Goal: Navigation & Orientation: Find specific page/section

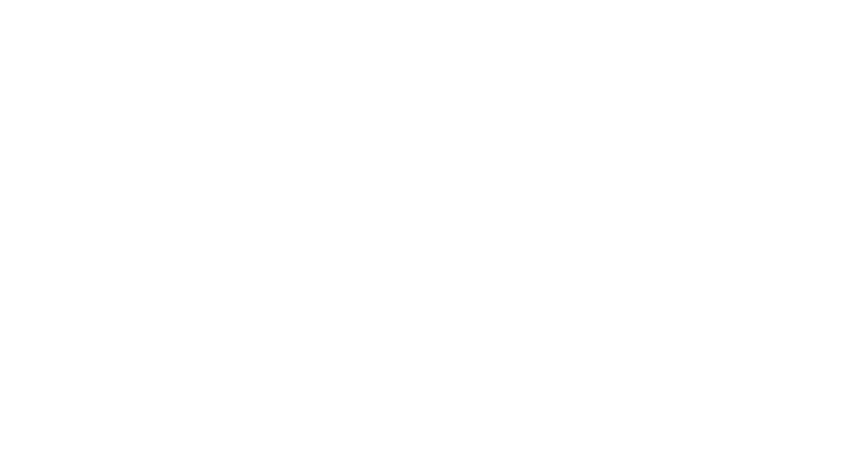
click at [492, 5] on html at bounding box center [429, 2] width 858 height 5
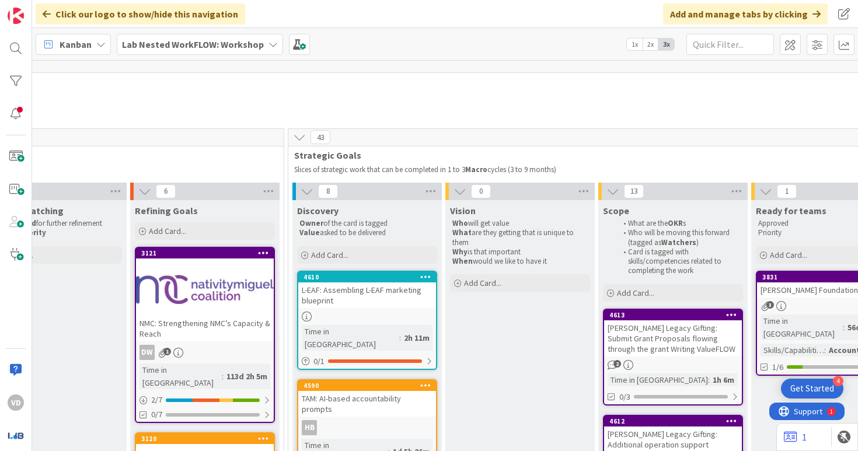
scroll to position [44, 583]
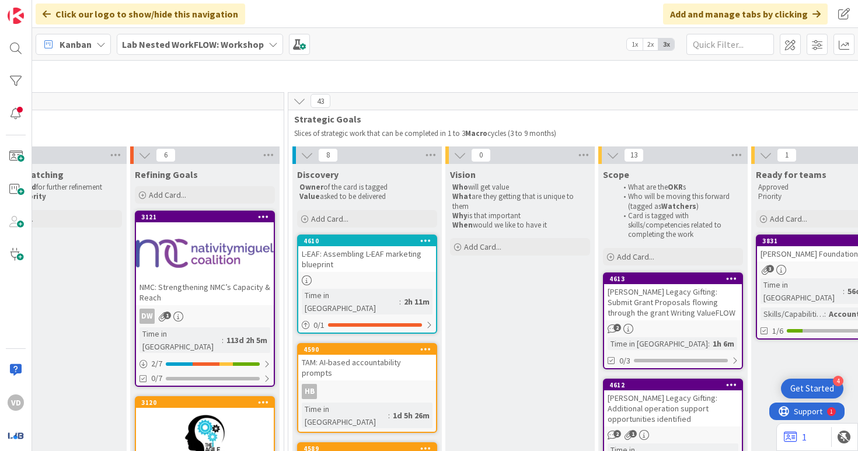
click at [667, 296] on div "[PERSON_NAME] Legacy Gifting: Submit Grant Proposals flowing through the grant …" at bounding box center [673, 302] width 138 height 36
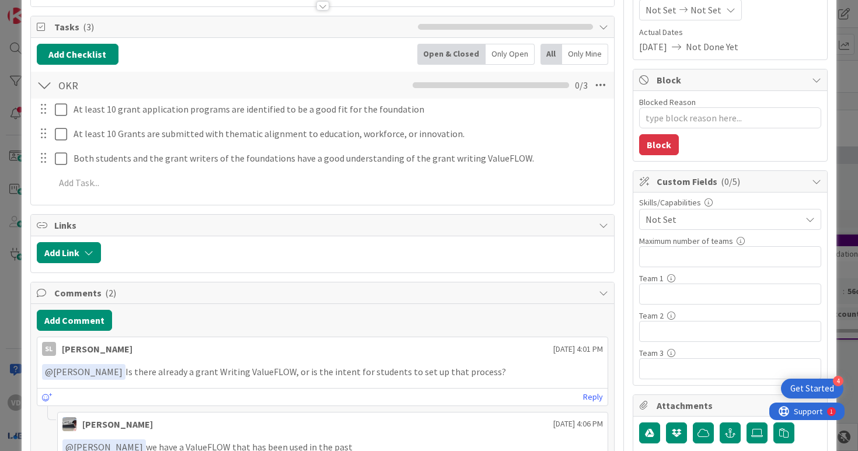
scroll to position [49, 0]
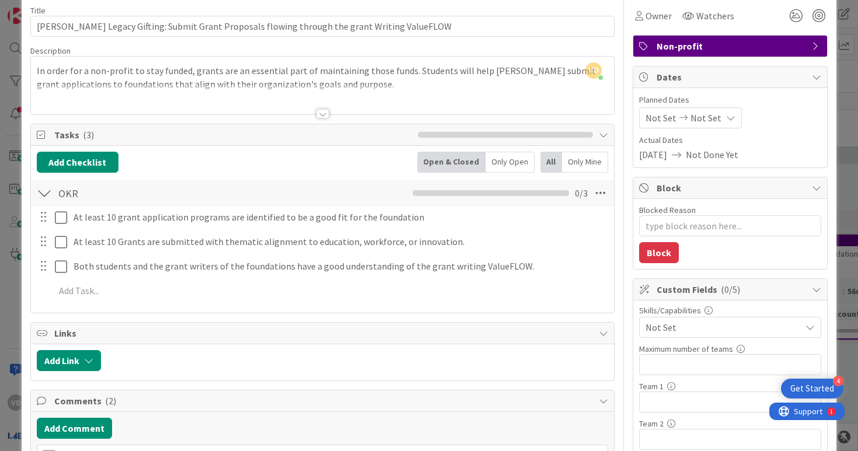
click at [320, 116] on div at bounding box center [322, 113] width 13 height 9
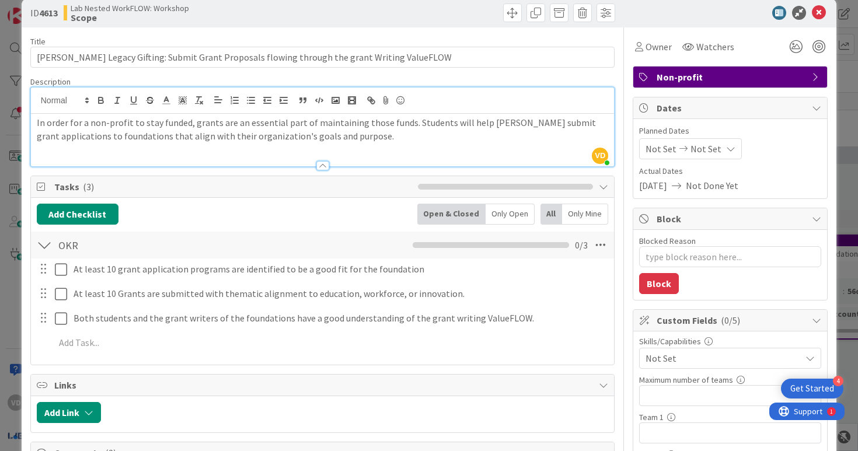
scroll to position [0, 0]
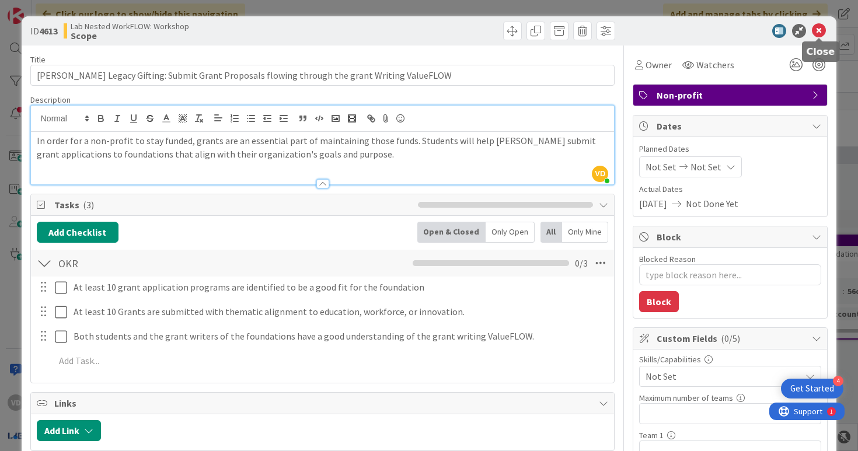
click at [821, 35] on icon at bounding box center [819, 31] width 14 height 14
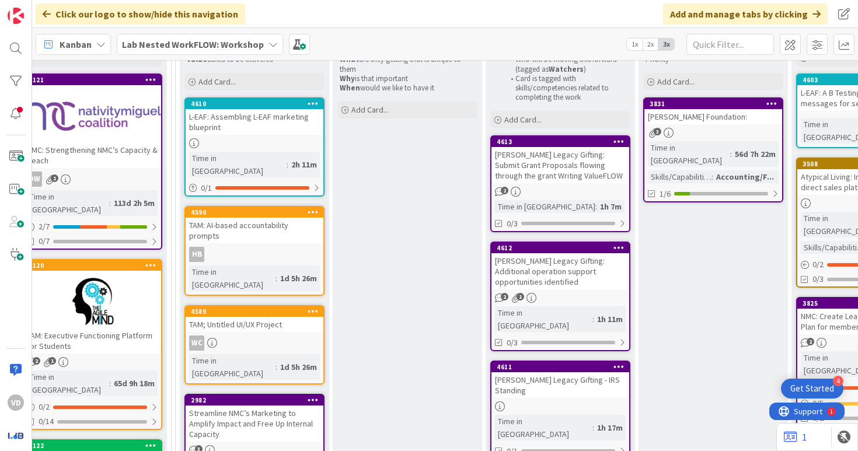
scroll to position [233, 696]
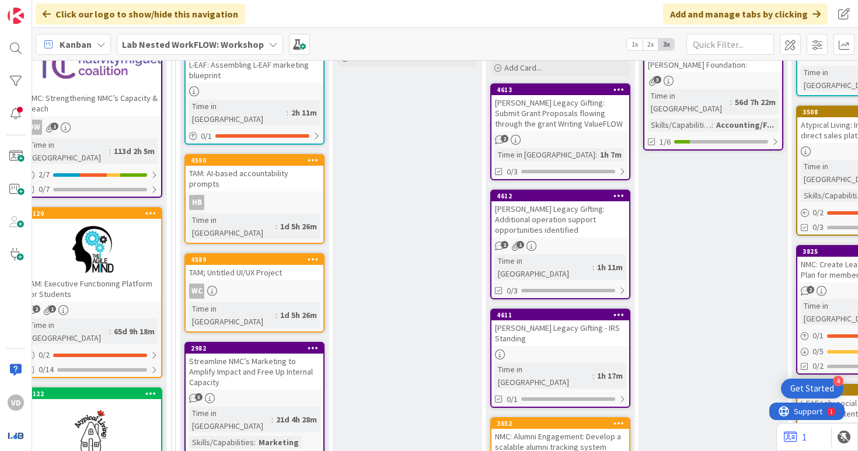
click at [548, 320] on div "[PERSON_NAME] Legacy Gifting - IRS Standing" at bounding box center [560, 333] width 138 height 26
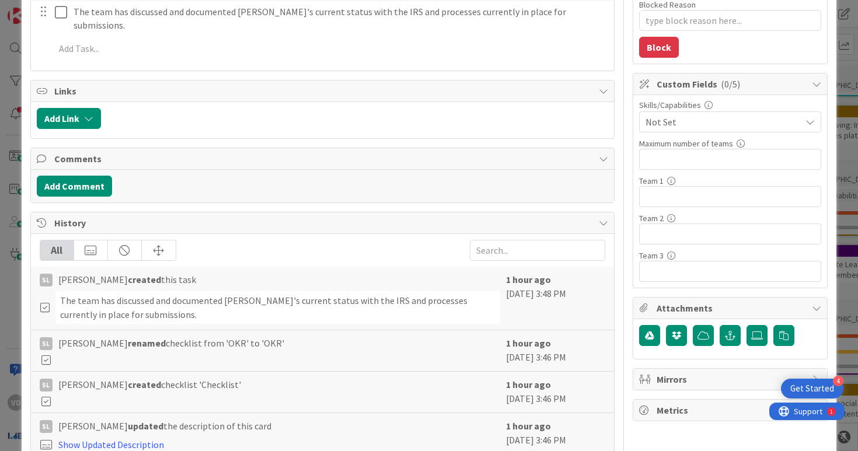
scroll to position [29, 0]
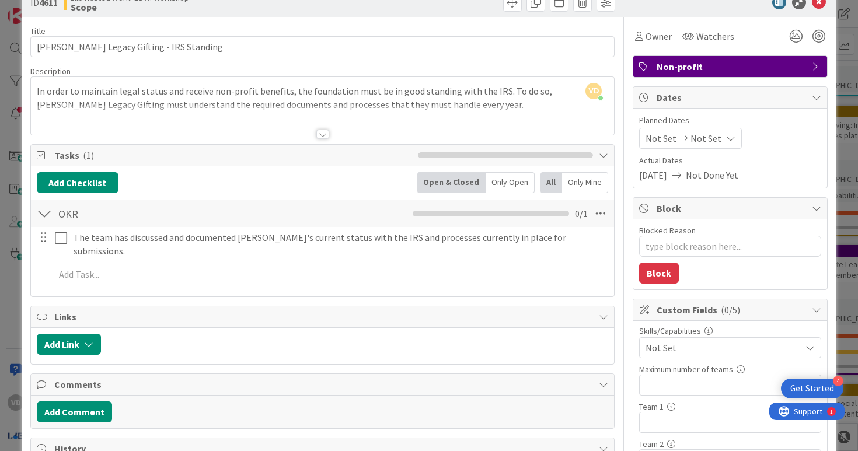
click at [327, 131] on div at bounding box center [322, 134] width 13 height 9
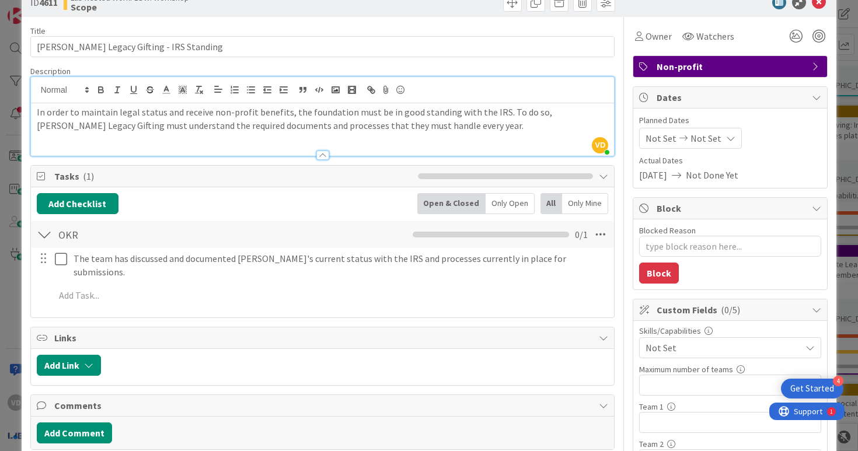
scroll to position [0, 0]
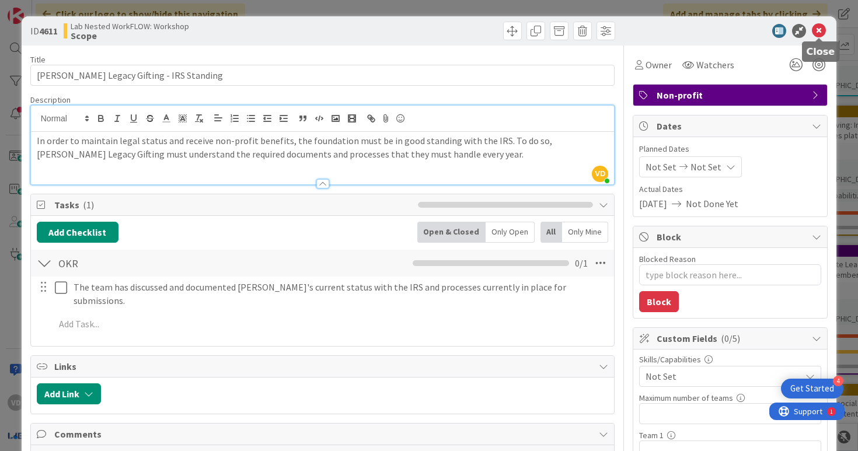
click at [821, 29] on icon at bounding box center [819, 31] width 14 height 14
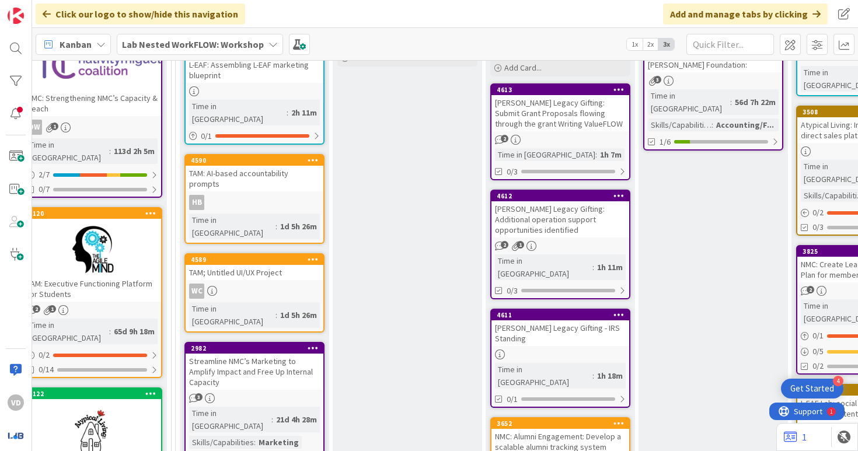
click at [582, 216] on div "[PERSON_NAME] Legacy Gifting: Additional operation support opportunities identi…" at bounding box center [560, 219] width 138 height 36
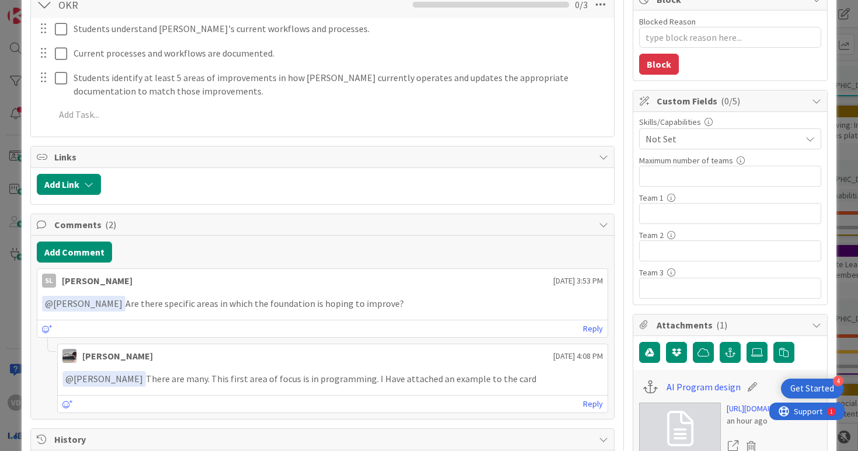
scroll to position [303, 0]
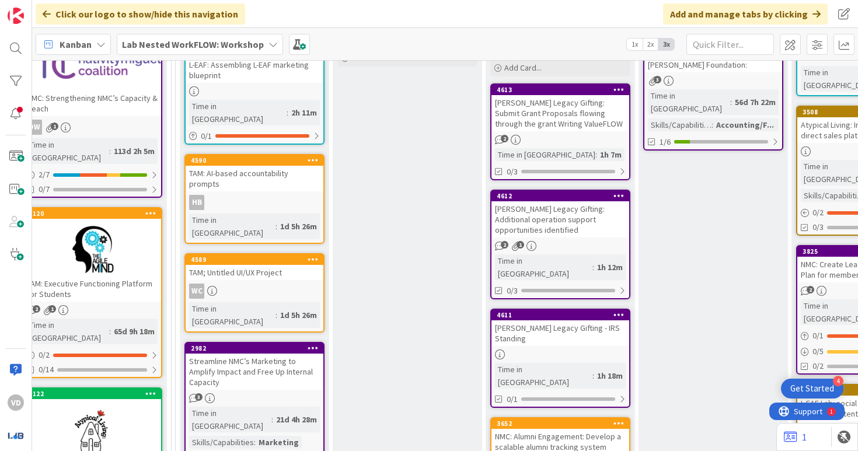
click at [553, 217] on div "[PERSON_NAME] Legacy Gifting: Additional operation support opportunities identi…" at bounding box center [560, 219] width 138 height 36
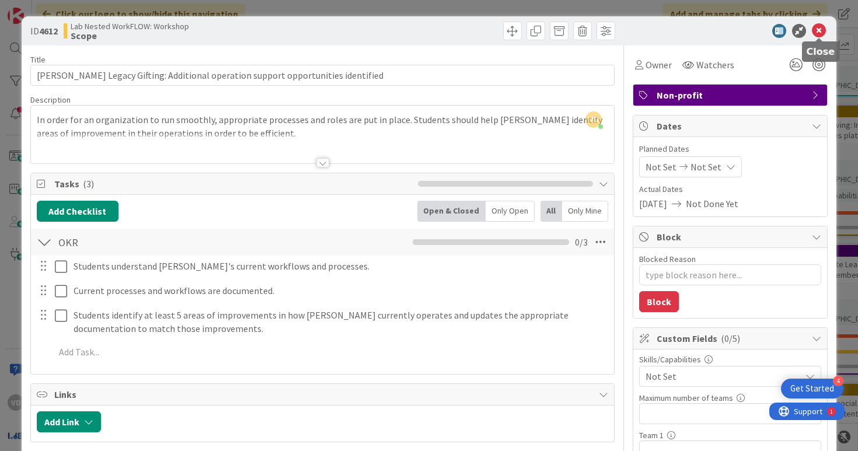
click at [821, 34] on icon at bounding box center [819, 31] width 14 height 14
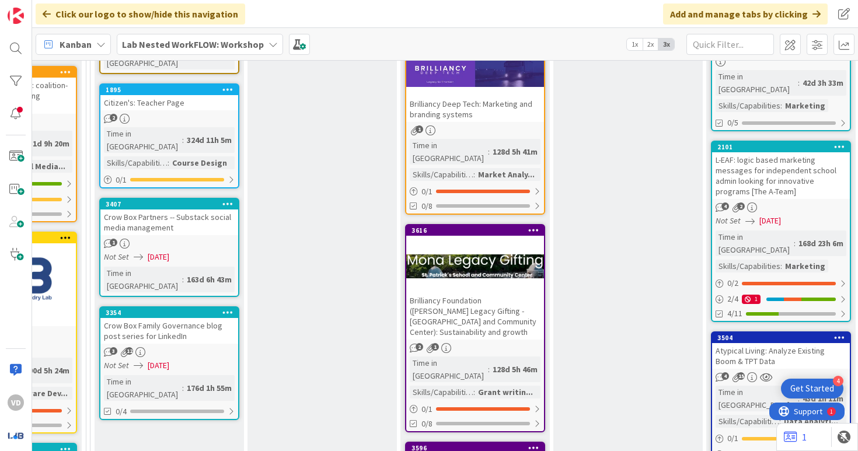
scroll to position [764, 781]
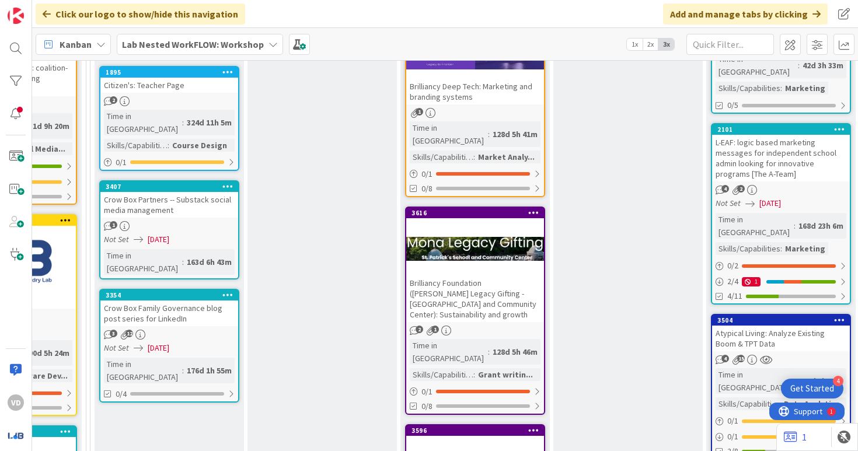
click at [494, 223] on div at bounding box center [475, 249] width 138 height 53
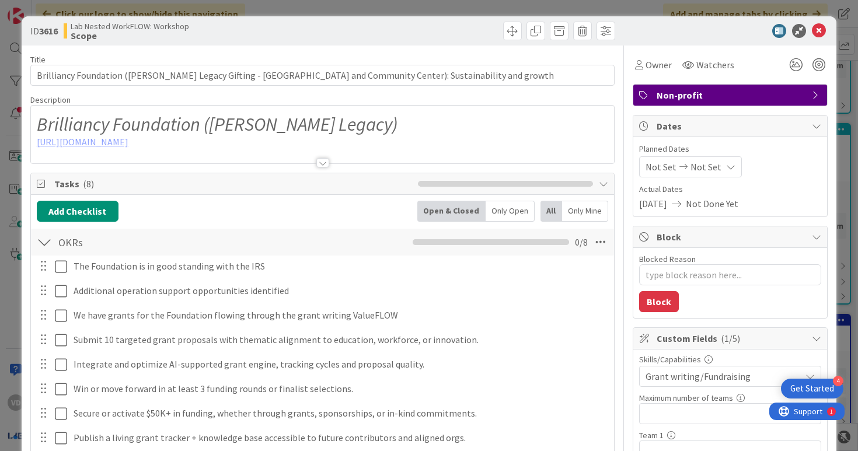
click at [323, 160] on div at bounding box center [322, 162] width 13 height 9
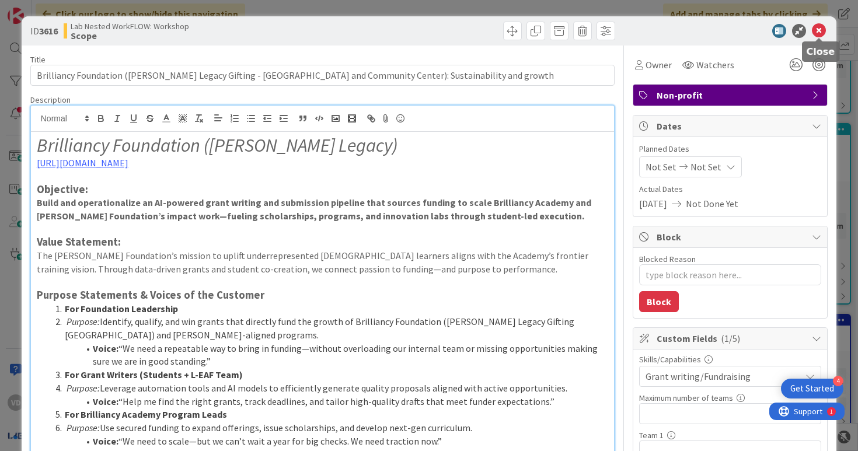
click at [822, 26] on icon at bounding box center [819, 31] width 14 height 14
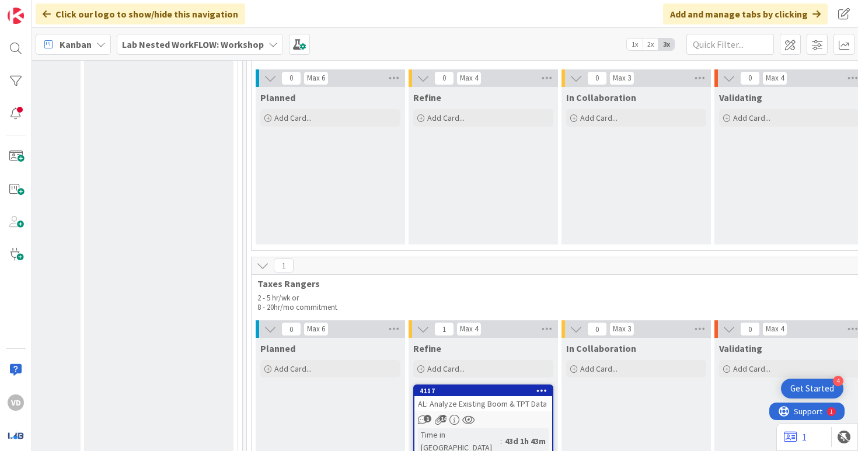
scroll to position [4274, 1403]
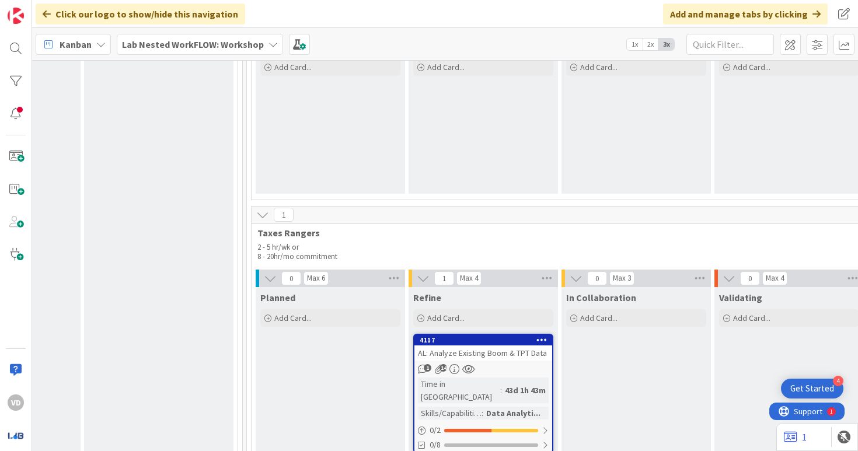
click at [493, 345] on div "AL: Analyze Existing Boom & TPT Data" at bounding box center [483, 352] width 138 height 15
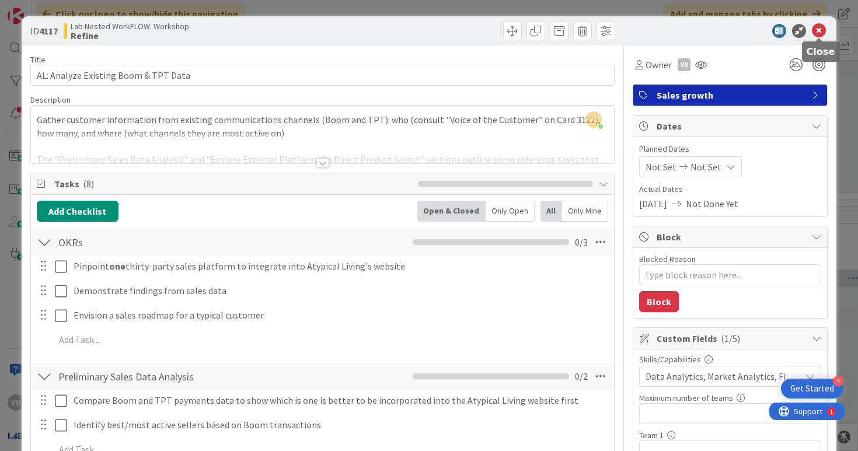
click at [818, 36] on icon at bounding box center [819, 31] width 14 height 14
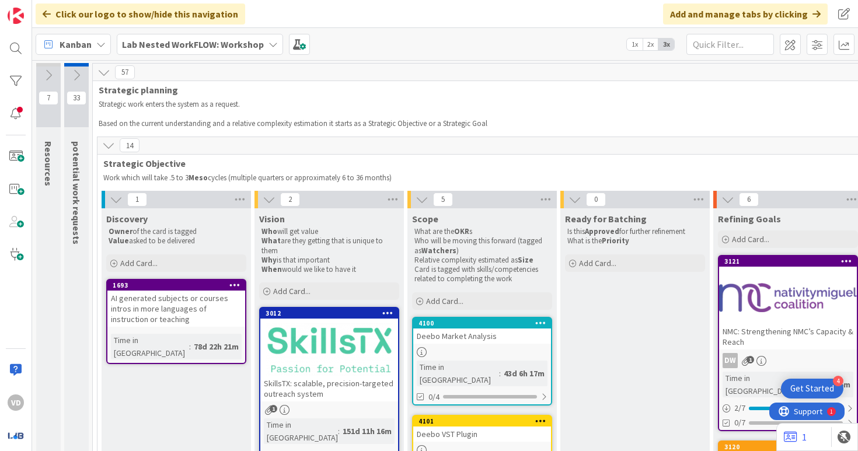
click at [114, 201] on icon at bounding box center [116, 199] width 13 height 13
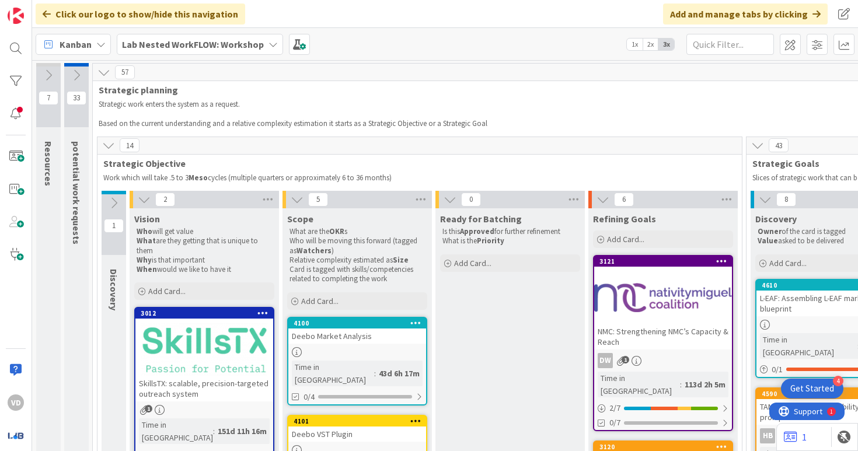
click at [114, 201] on icon at bounding box center [113, 203] width 13 height 13
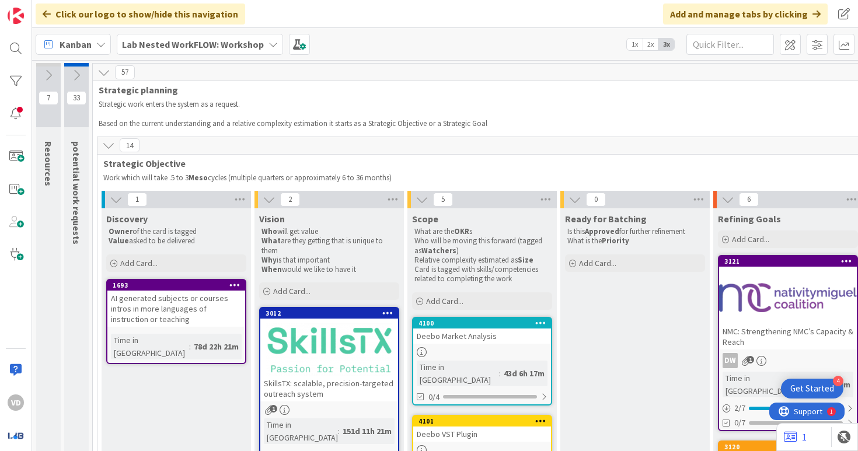
click at [110, 149] on icon at bounding box center [108, 145] width 13 height 13
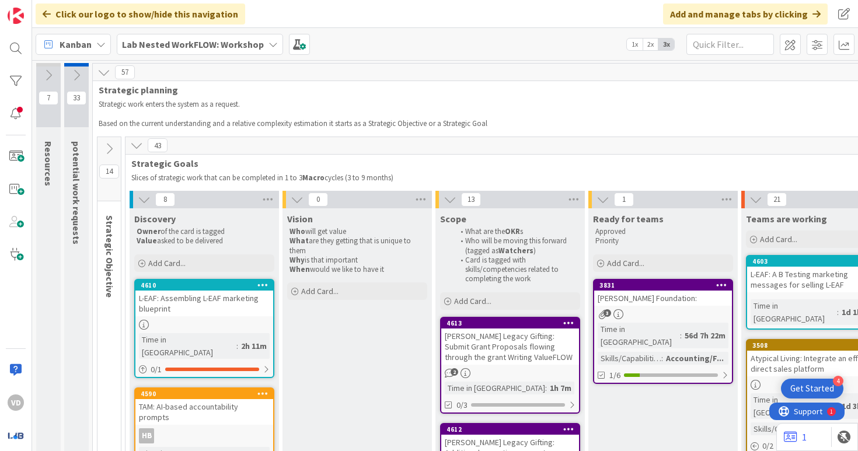
click at [110, 149] on icon at bounding box center [109, 148] width 13 height 13
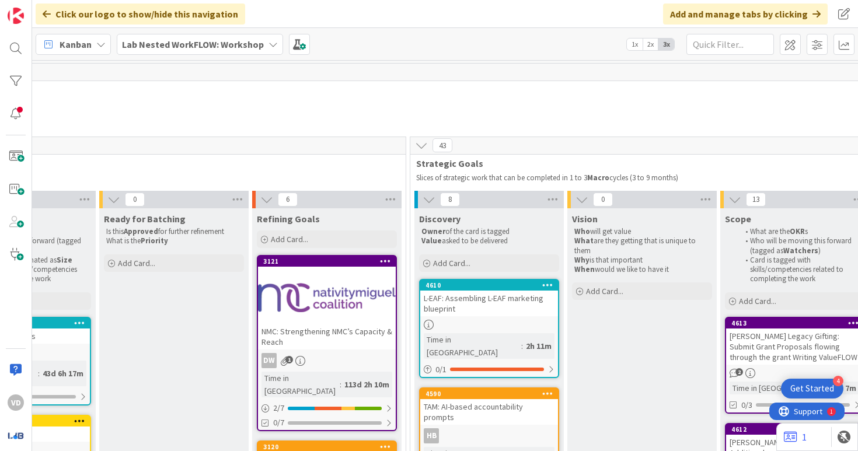
scroll to position [0, 333]
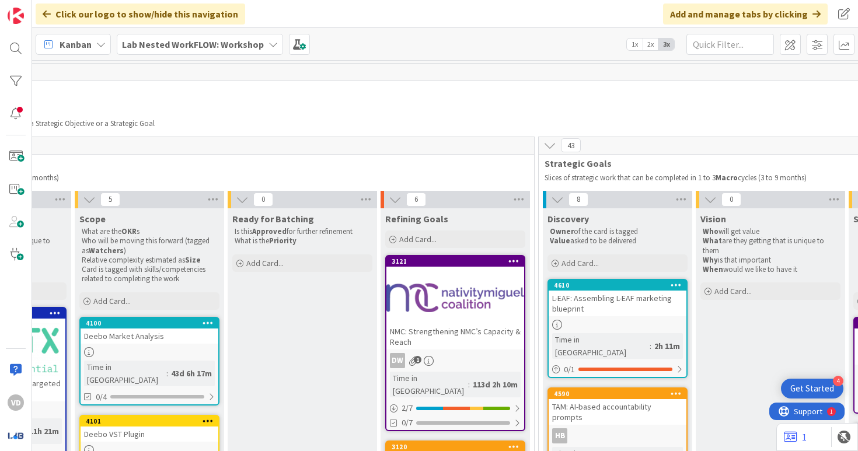
click at [85, 40] on span "Kanban" at bounding box center [76, 44] width 32 height 14
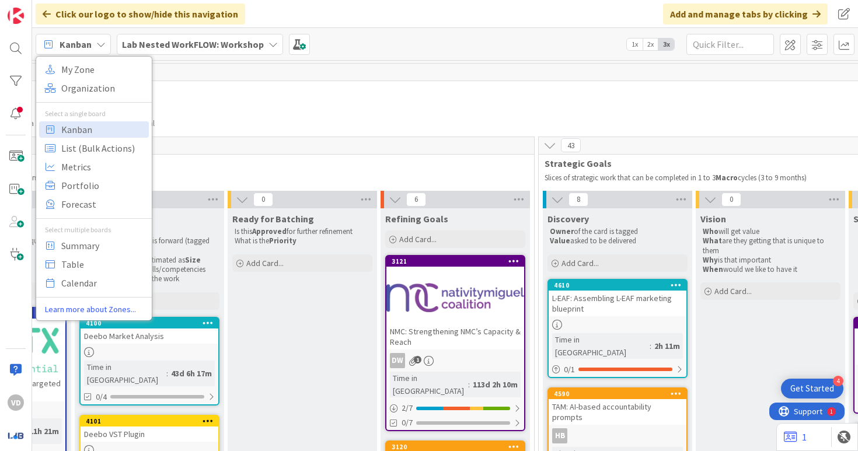
click at [82, 39] on span "Kanban" at bounding box center [76, 44] width 32 height 14
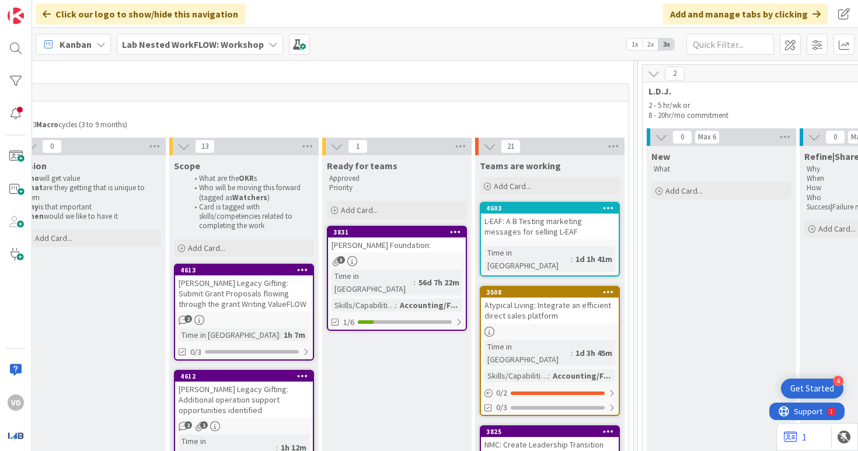
scroll to position [57, 1012]
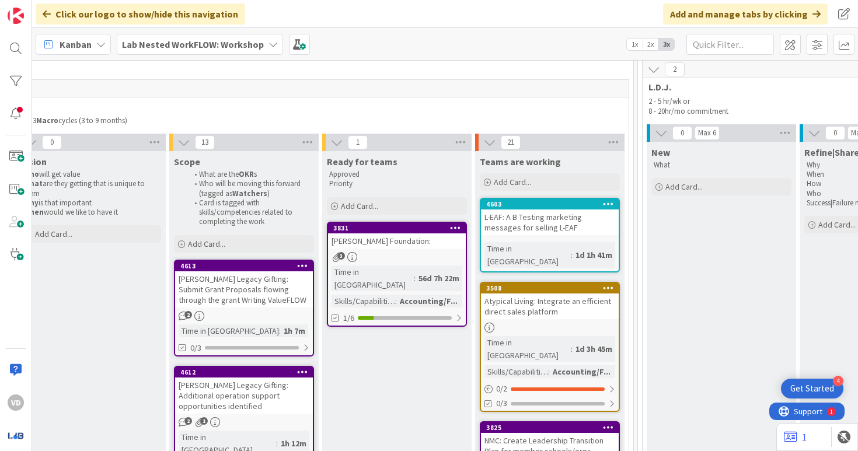
click at [537, 294] on div "Atypical Living: Integrate an efficient direct sales platform" at bounding box center [550, 307] width 138 height 26
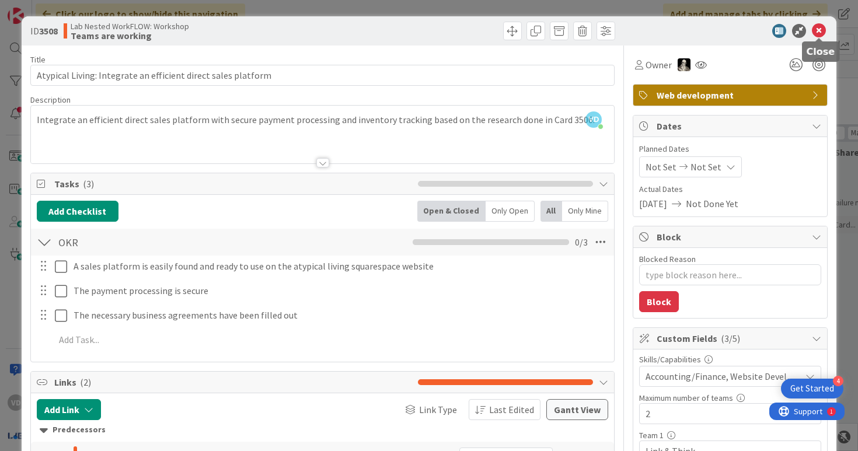
click at [818, 26] on icon at bounding box center [819, 31] width 14 height 14
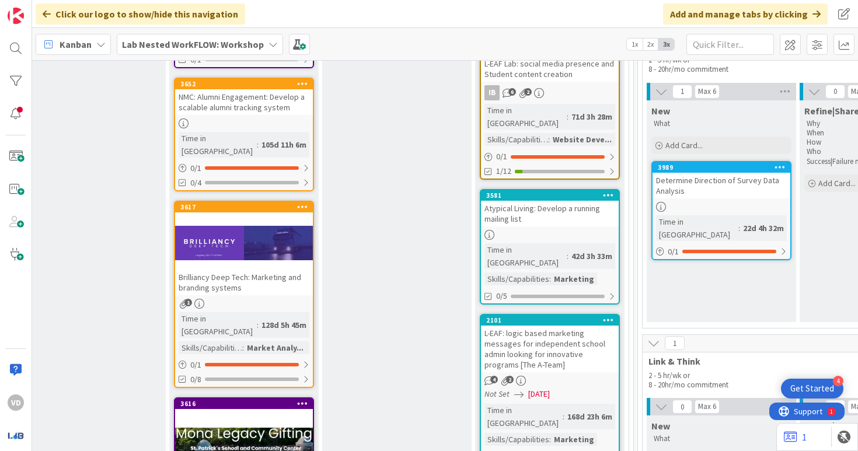
scroll to position [655, 1012]
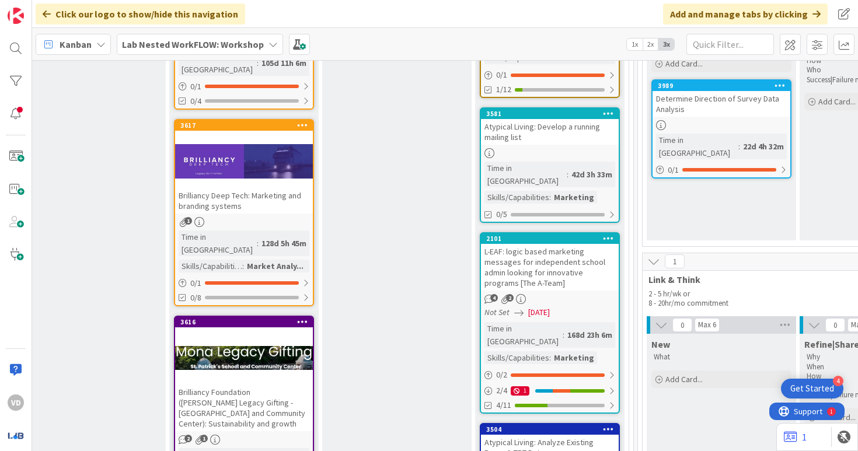
click at [294, 332] on div at bounding box center [244, 358] width 138 height 53
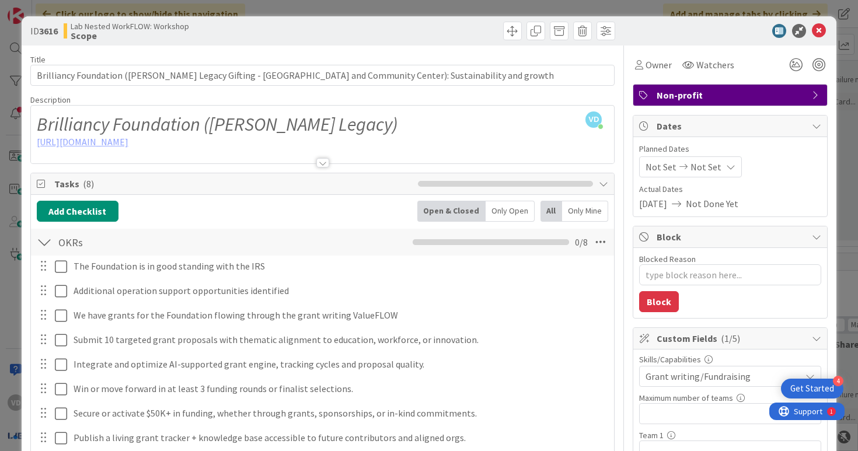
click at [328, 159] on div at bounding box center [322, 162] width 13 height 9
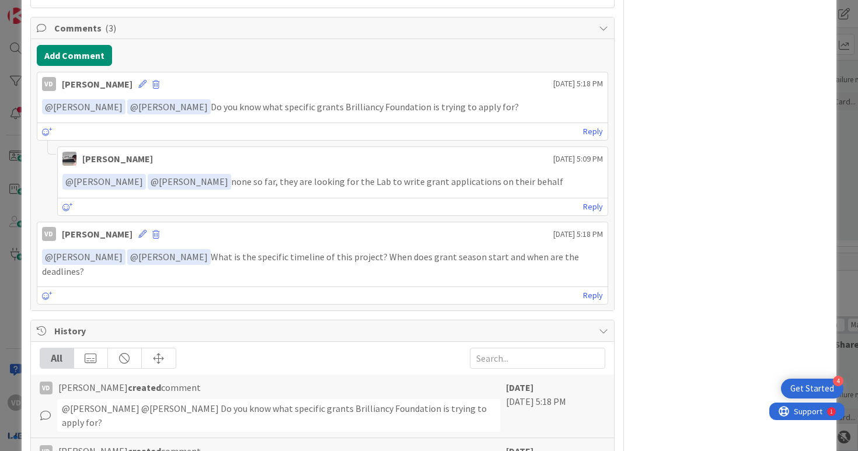
scroll to position [980, 0]
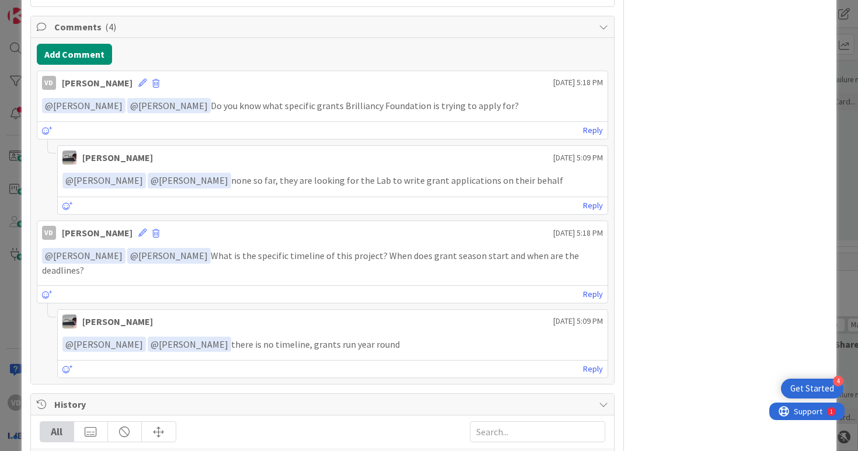
type textarea "x"
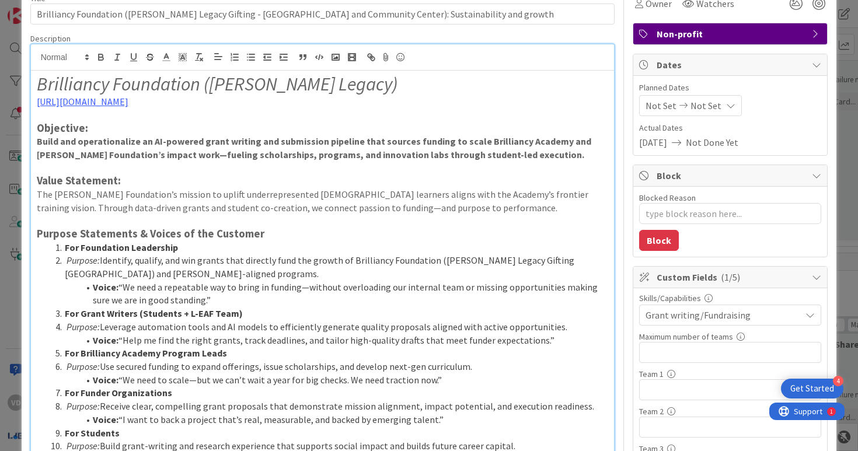
scroll to position [0, 0]
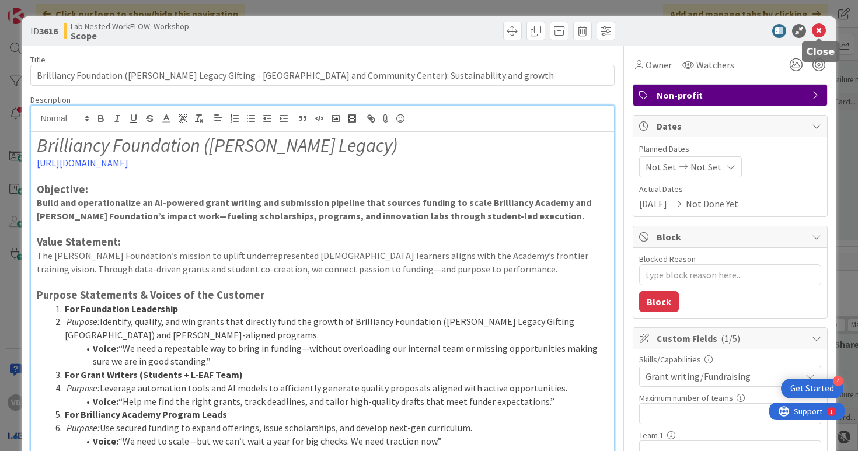
click at [819, 32] on icon at bounding box center [819, 31] width 14 height 14
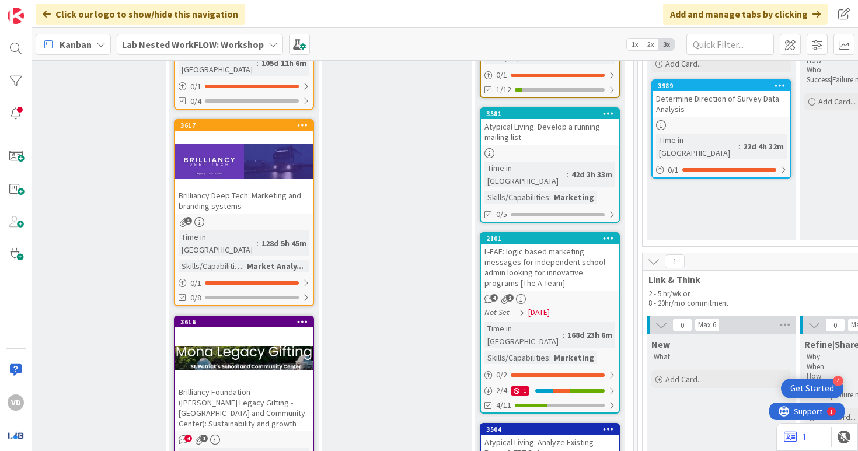
click at [153, 36] on div "Lab Nested WorkFLOW: Workshop" at bounding box center [200, 44] width 166 height 21
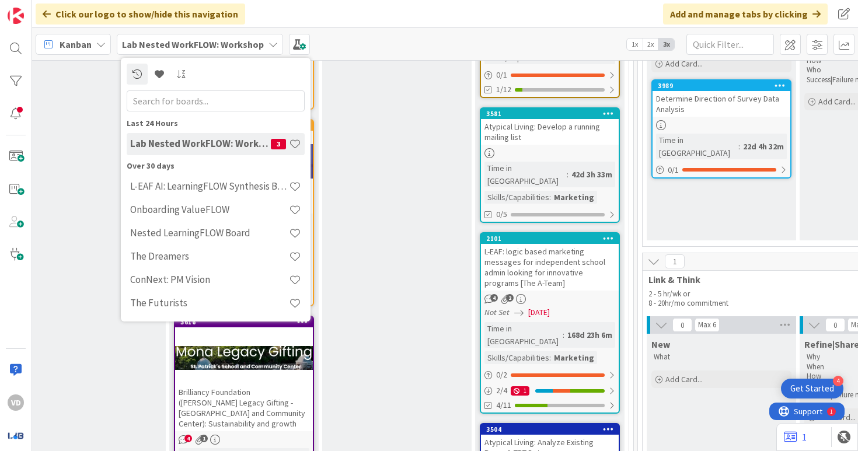
click at [257, 46] on b "Lab Nested WorkFLOW: Workshop" at bounding box center [193, 45] width 142 height 12
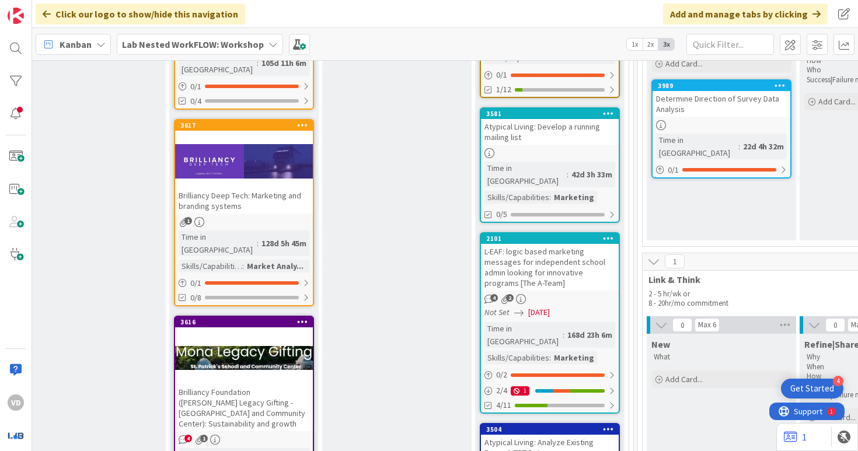
click at [272, 48] on div "Lab Nested WorkFLOW: Workshop" at bounding box center [200, 44] width 166 height 21
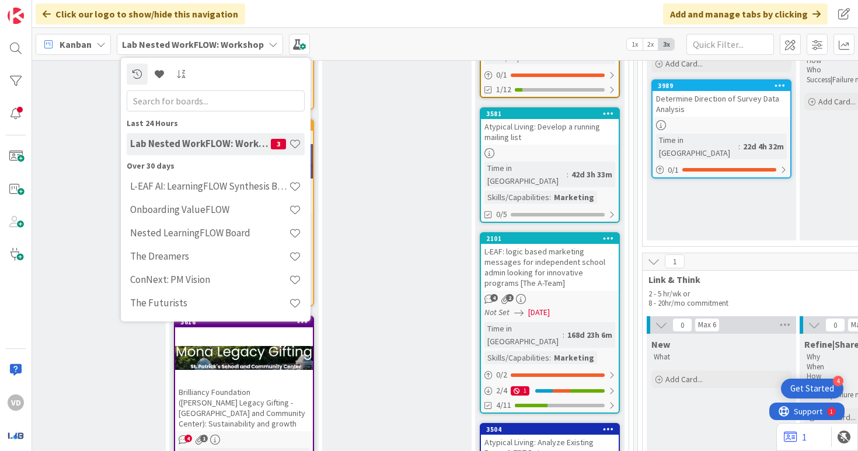
click at [273, 45] on icon at bounding box center [272, 44] width 9 height 9
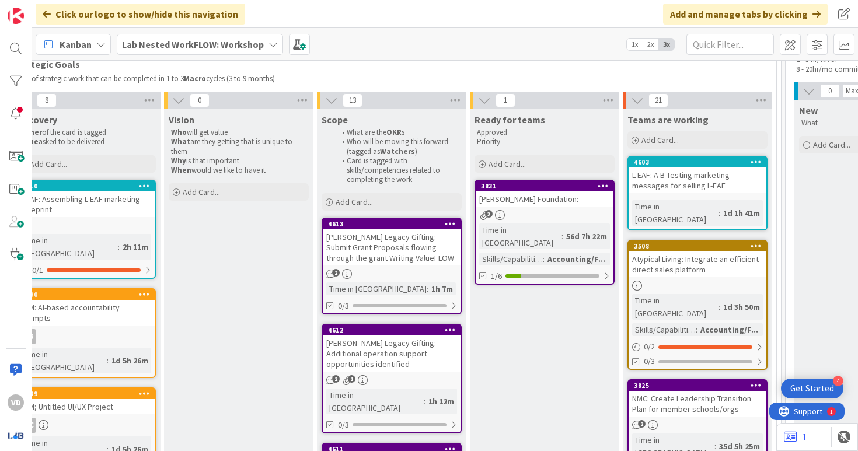
scroll to position [23, 864]
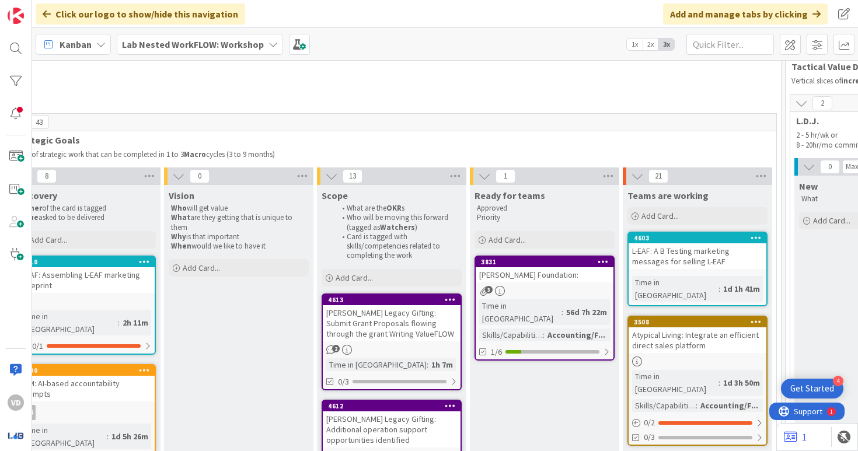
click at [267, 50] on div "Lab Nested WorkFLOW: Workshop" at bounding box center [200, 44] width 166 height 21
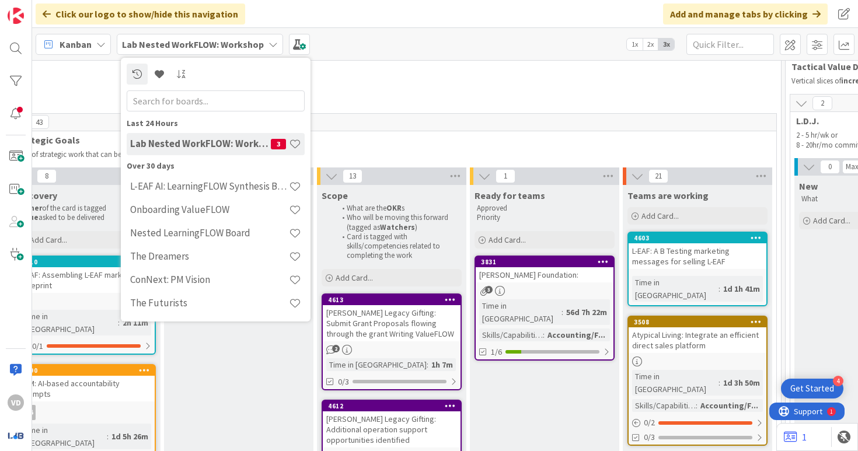
click at [403, 71] on span "Strategic planning" at bounding box center [0, 67] width 1532 height 12
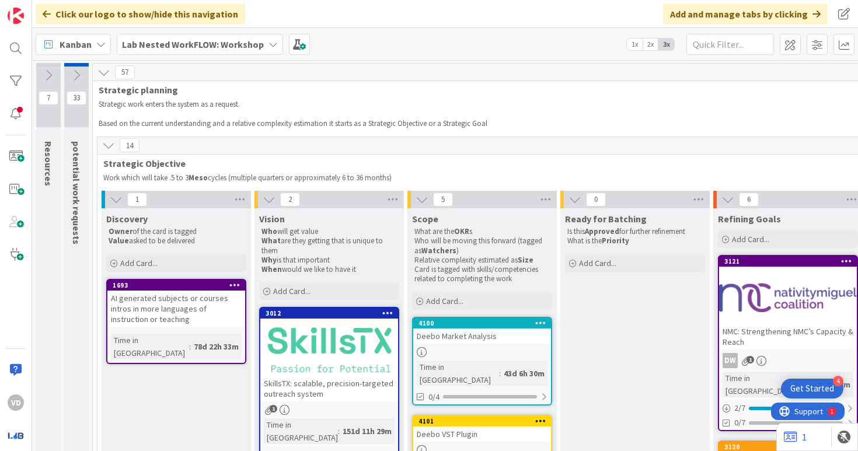
click at [268, 43] on icon at bounding box center [272, 44] width 9 height 9
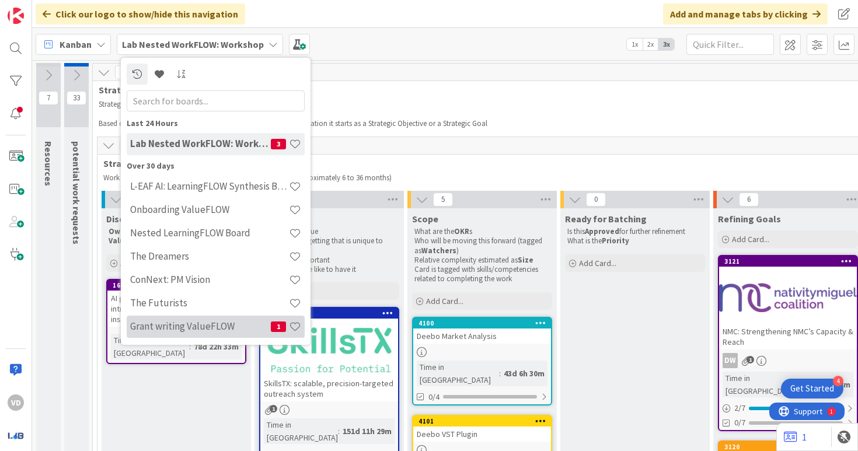
click at [234, 324] on h4 "Grant writing ValueFLOW" at bounding box center [200, 326] width 141 height 12
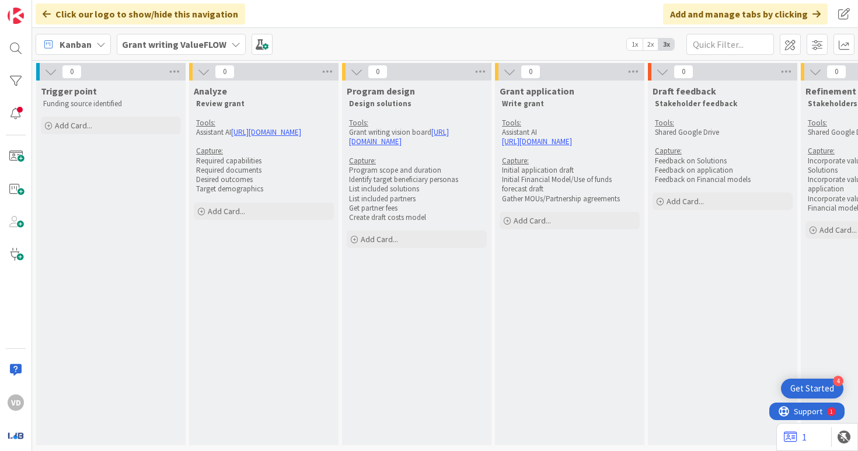
click at [214, 54] on div "Grant writing ValueFLOW" at bounding box center [181, 44] width 129 height 21
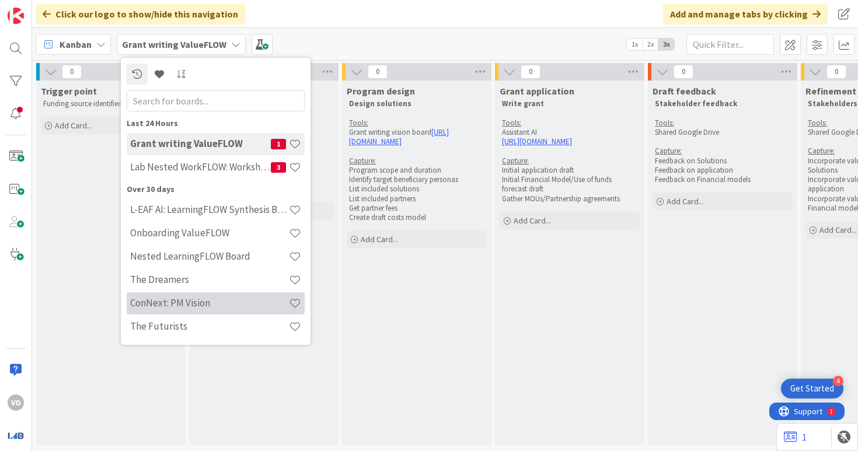
click at [231, 308] on h4 "ConNext: PM Vision" at bounding box center [209, 303] width 159 height 12
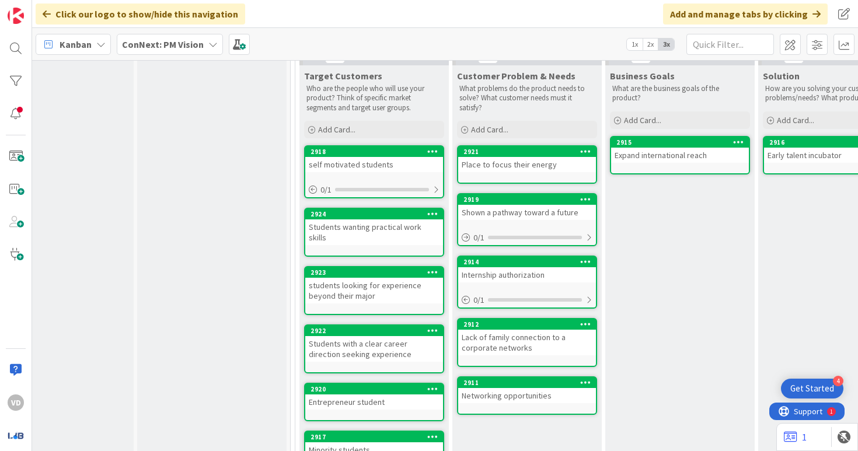
scroll to position [0, 52]
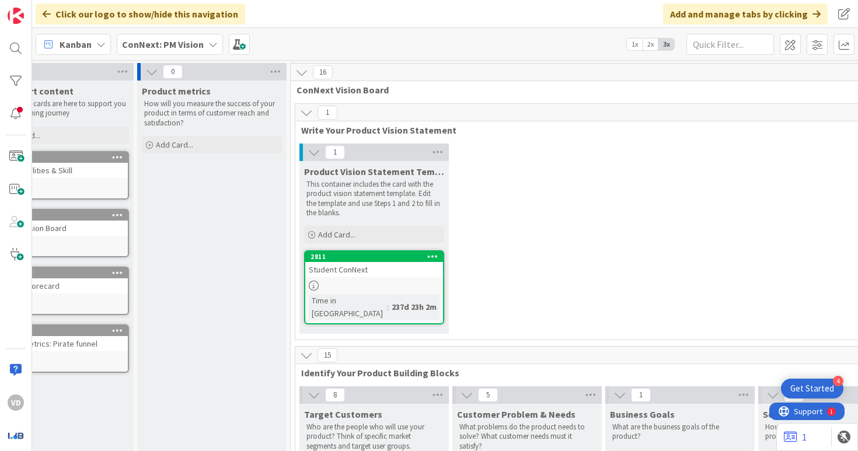
click at [169, 36] on div "ConNext: PM Vision" at bounding box center [170, 44] width 106 height 21
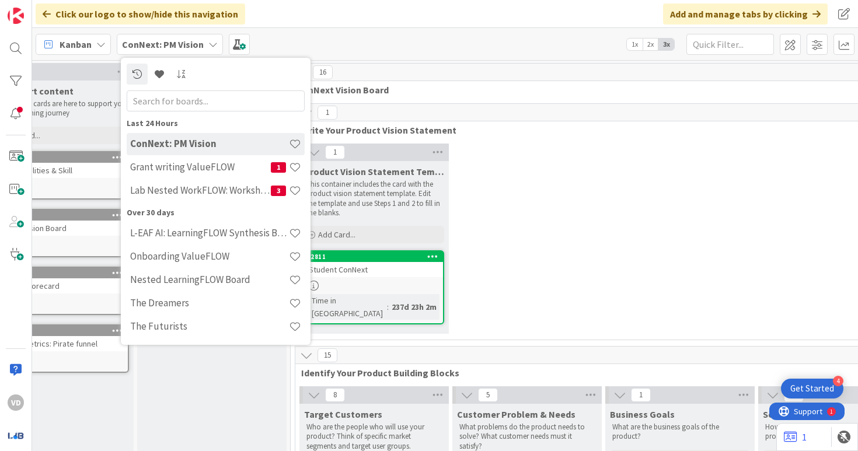
click at [322, 57] on div "Kanban ConNext: PM Vision Last 24 Hours ConNext: PM Vision Grant writing ValueF…" at bounding box center [445, 44] width 826 height 32
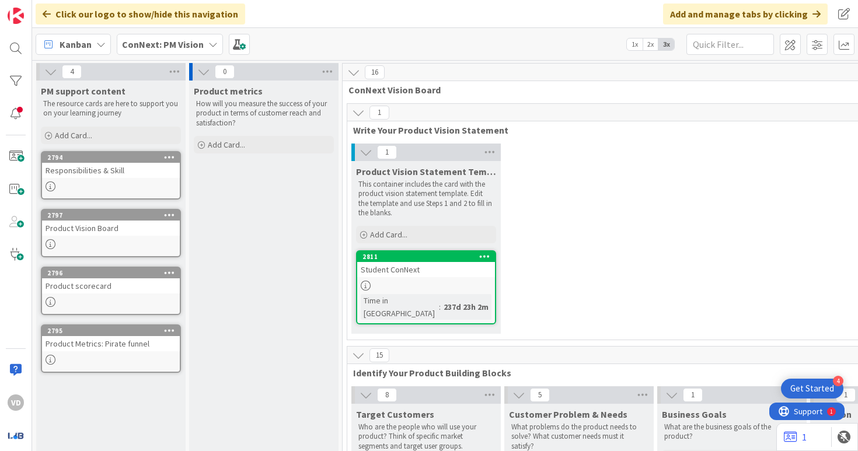
click at [197, 44] on b "ConNext: PM Vision" at bounding box center [163, 45] width 82 height 12
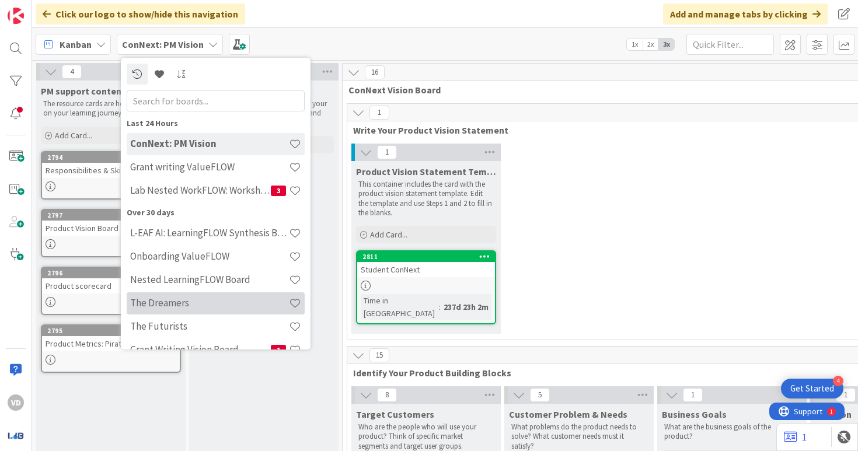
scroll to position [19, 0]
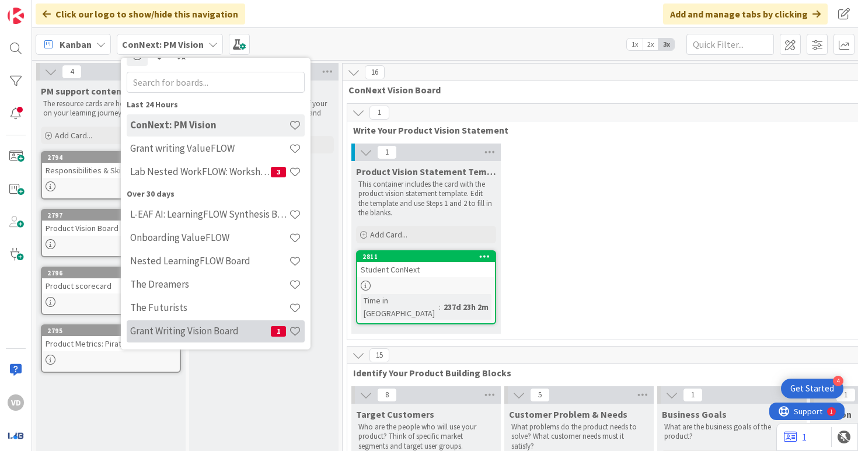
click at [244, 331] on h4 "Grant Writing Vision Board" at bounding box center [200, 331] width 141 height 12
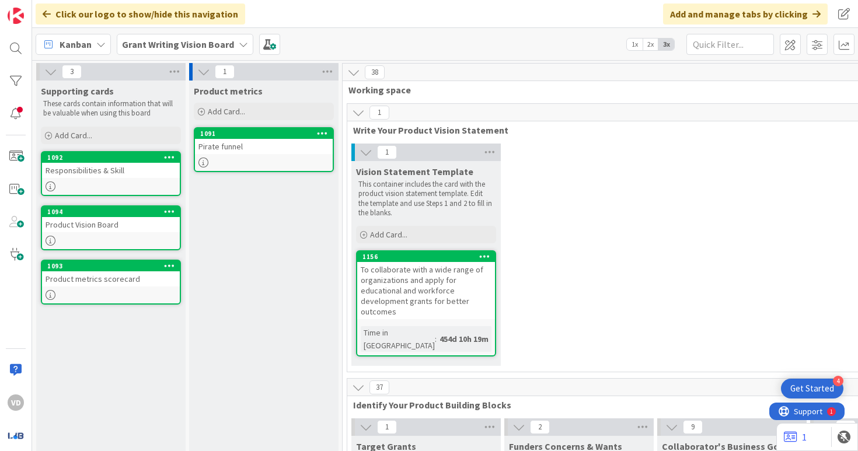
click at [377, 285] on div "To collaborate with a wide range of organizations and apply for educational and…" at bounding box center [426, 290] width 138 height 57
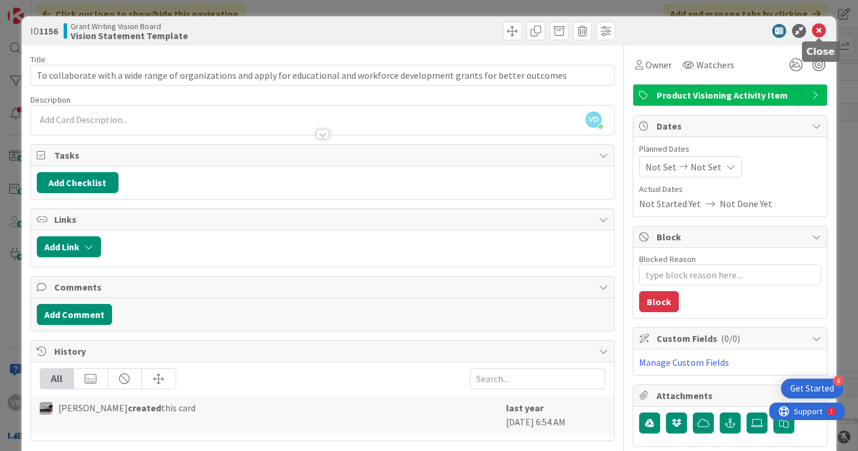
click at [819, 31] on icon at bounding box center [819, 31] width 14 height 14
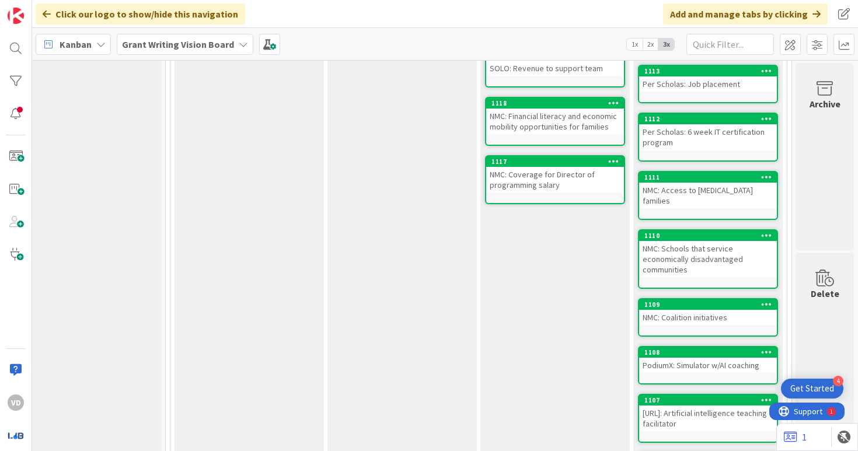
click at [575, 169] on div "NMC: Coverage for Director of programming salary" at bounding box center [555, 180] width 138 height 26
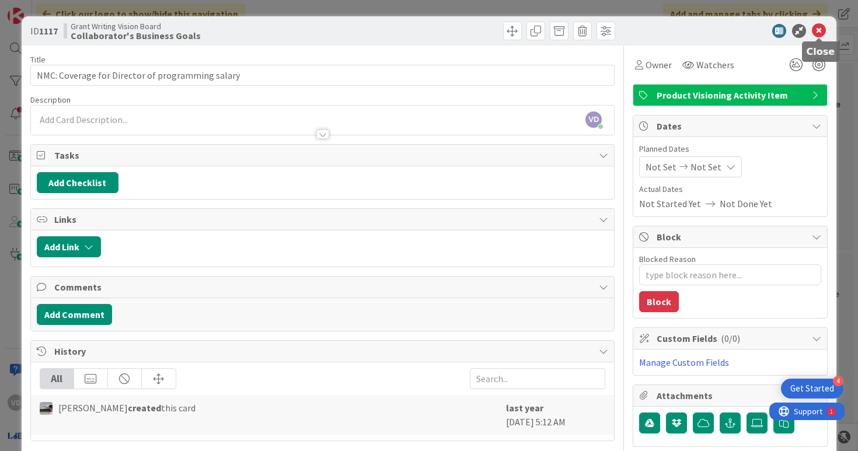
click at [815, 25] on icon at bounding box center [819, 31] width 14 height 14
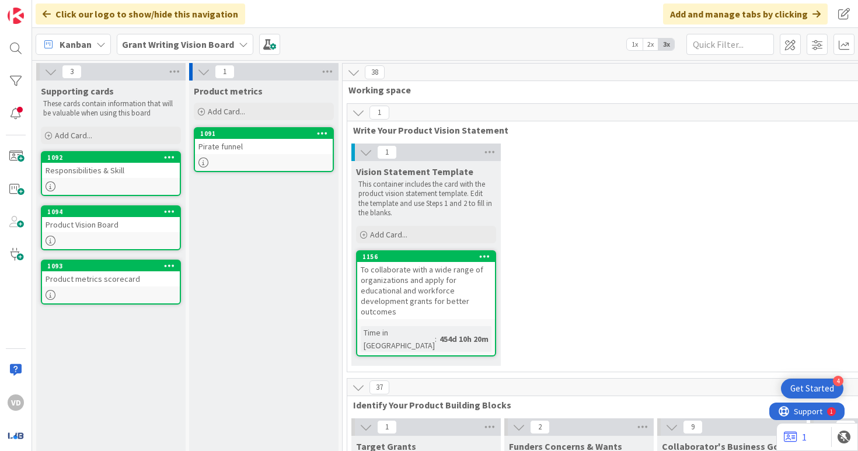
click at [233, 51] on div "Grant Writing Vision Board" at bounding box center [185, 44] width 137 height 21
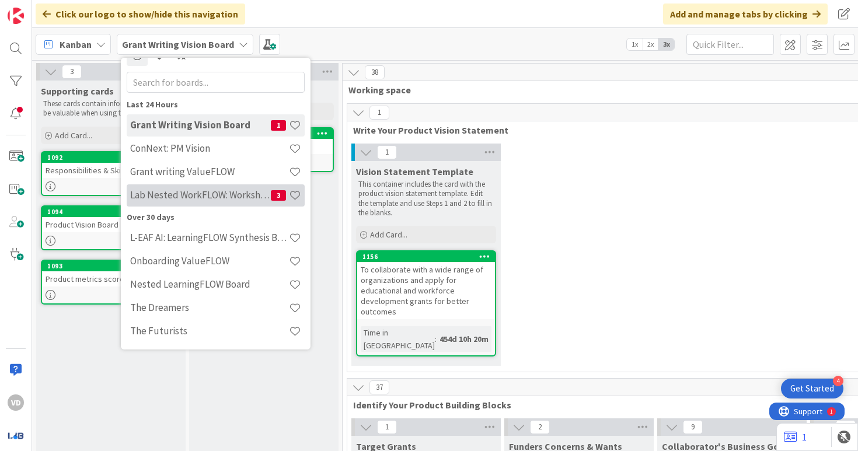
click at [250, 202] on div "Lab Nested WorkFLOW: Workshop 3" at bounding box center [216, 195] width 178 height 22
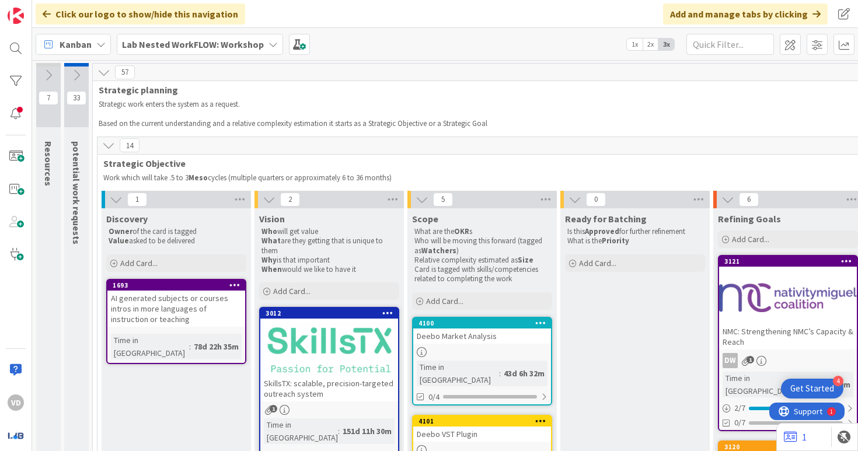
click at [167, 44] on b "Lab Nested WorkFLOW: Workshop" at bounding box center [193, 45] width 142 height 12
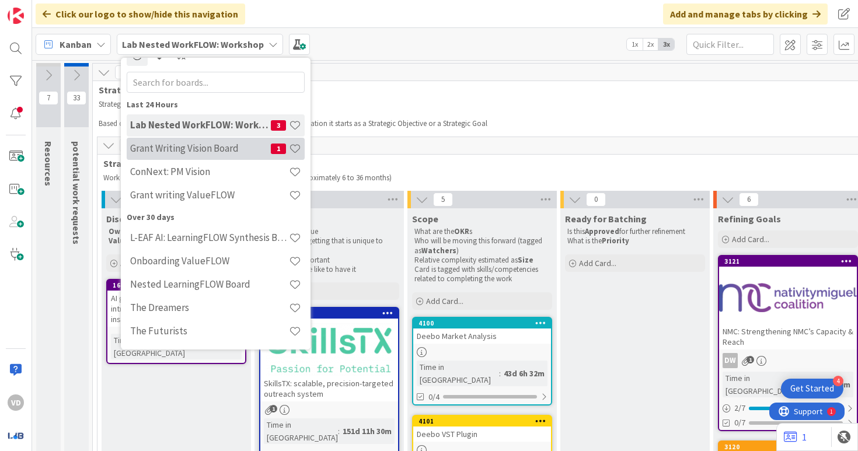
click at [233, 154] on h4 "Grant Writing Vision Board" at bounding box center [200, 148] width 141 height 12
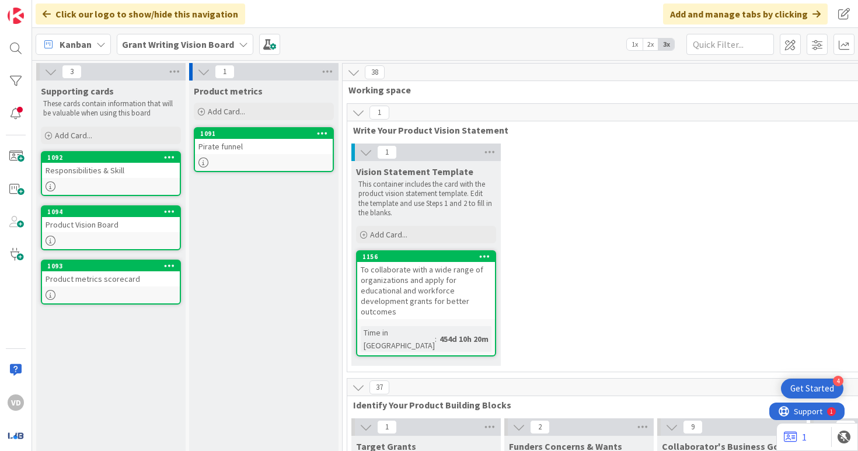
click at [239, 47] on icon at bounding box center [243, 44] width 9 height 9
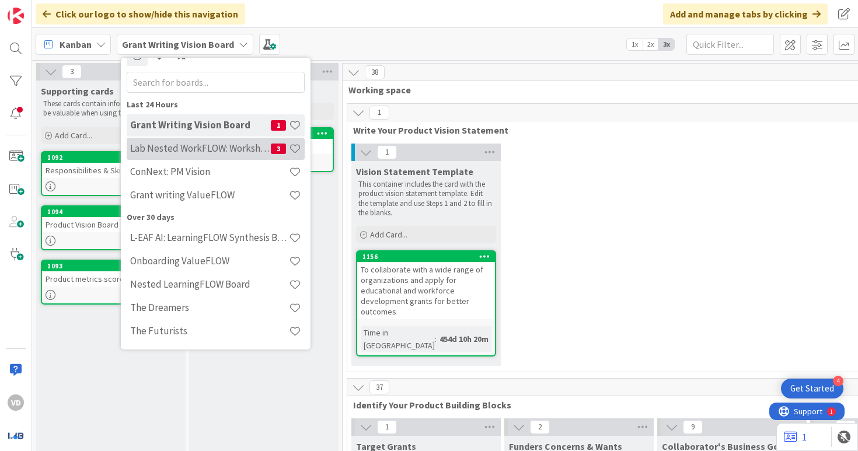
click at [237, 151] on h4 "Lab Nested WorkFLOW: Workshop" at bounding box center [200, 148] width 141 height 12
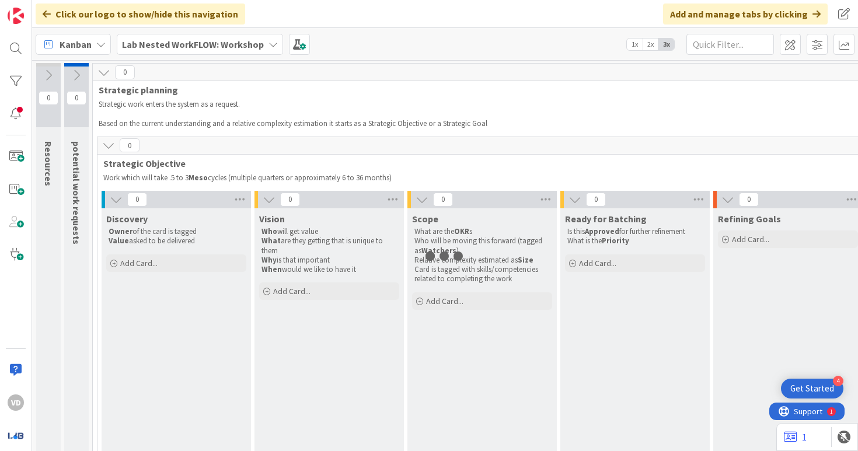
click at [235, 48] on b "Lab Nested WorkFLOW: Workshop" at bounding box center [193, 45] width 142 height 12
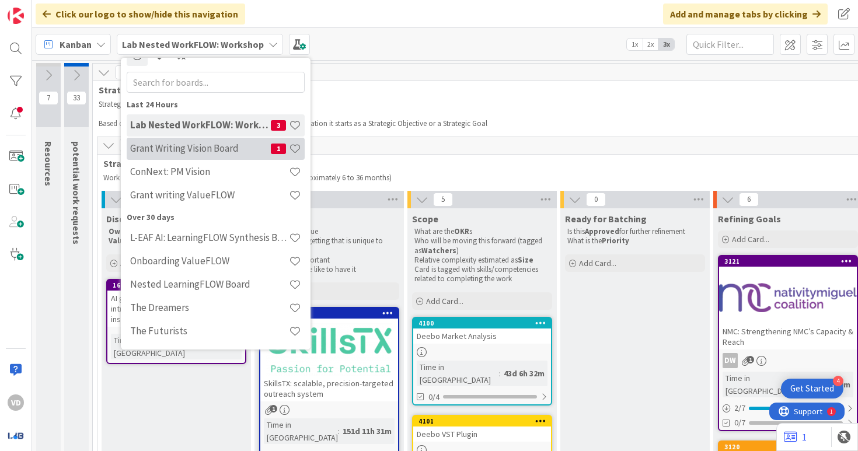
click at [226, 153] on h4 "Grant Writing Vision Board" at bounding box center [200, 148] width 141 height 12
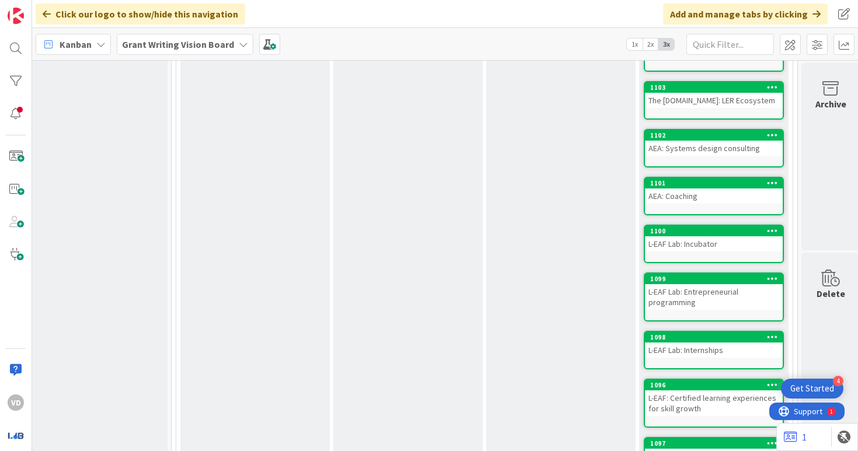
scroll to position [1350, 171]
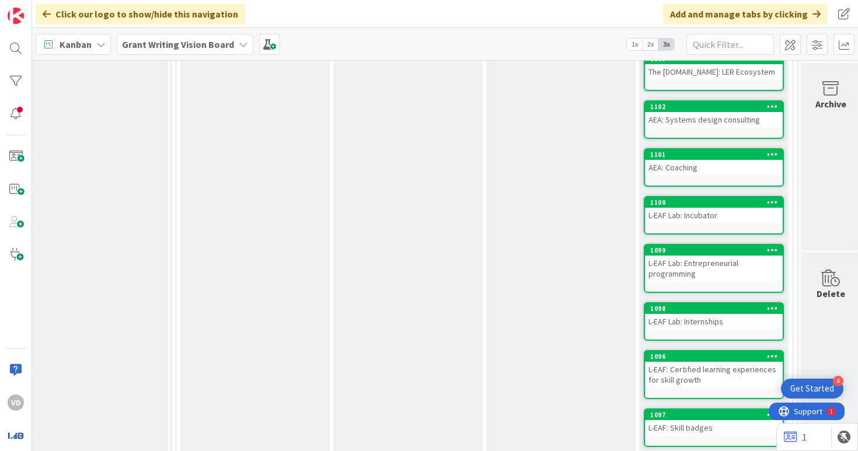
click at [692, 208] on div "L-EAF Lab: Incubator" at bounding box center [714, 215] width 138 height 15
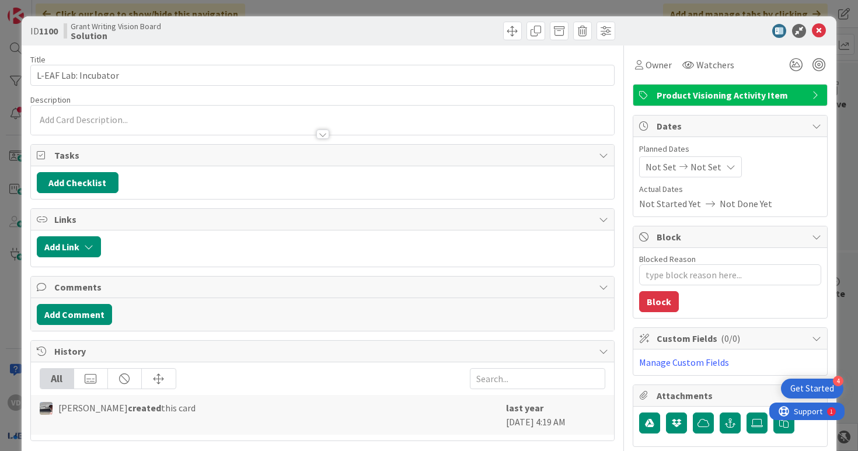
type textarea "x"
click at [817, 30] on icon at bounding box center [819, 31] width 14 height 14
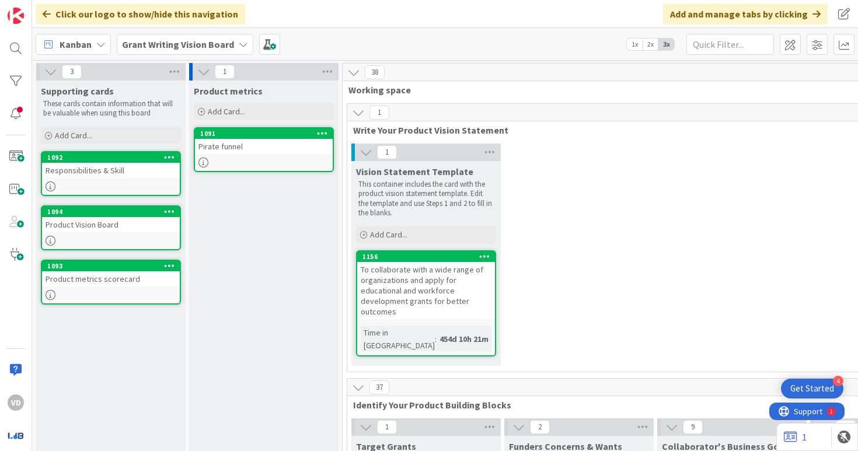
click at [229, 47] on b "Grant Writing Vision Board" at bounding box center [178, 45] width 112 height 12
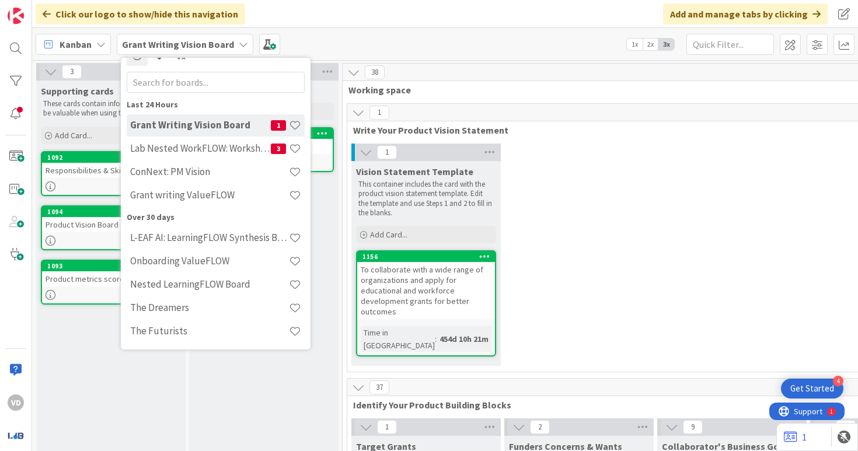
click at [339, 53] on div "Kanban Grant Writing Vision Board Last 24 Hours Grant Writing Vision Board 1 La…" at bounding box center [445, 44] width 826 height 32
